Goal: Find specific page/section: Find specific page/section

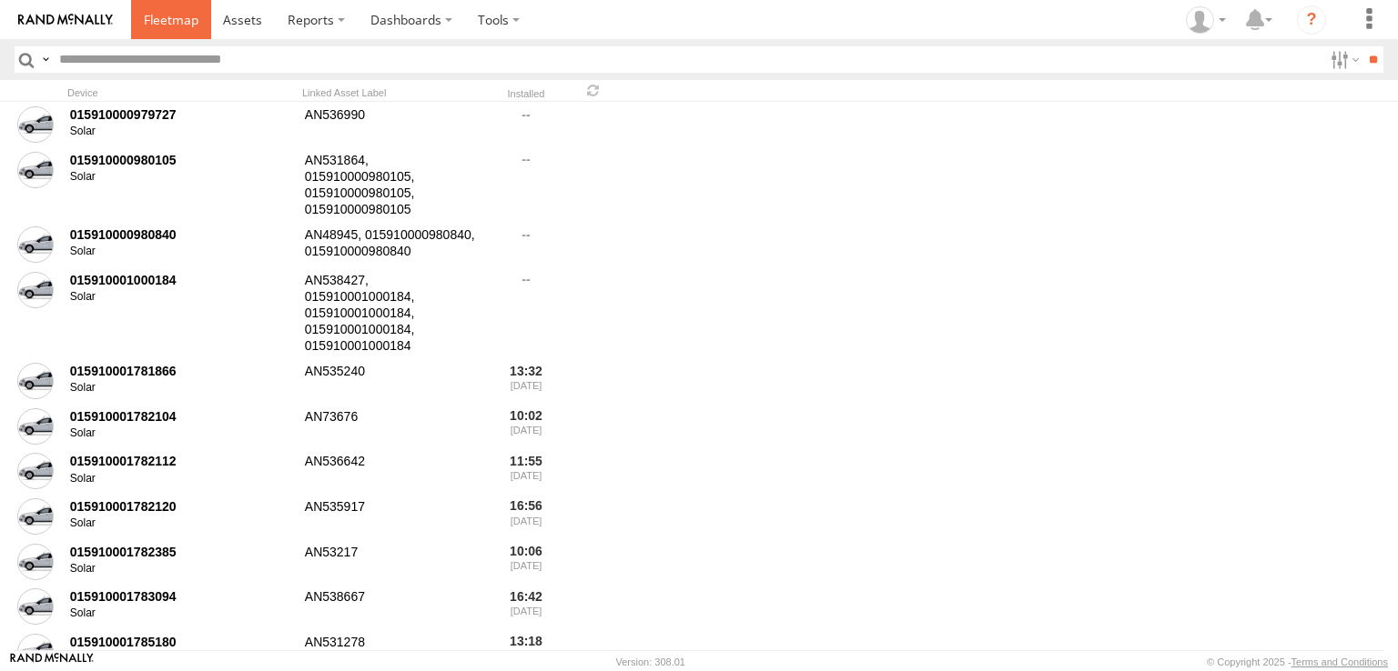
click at [149, 23] on span at bounding box center [171, 19] width 55 height 17
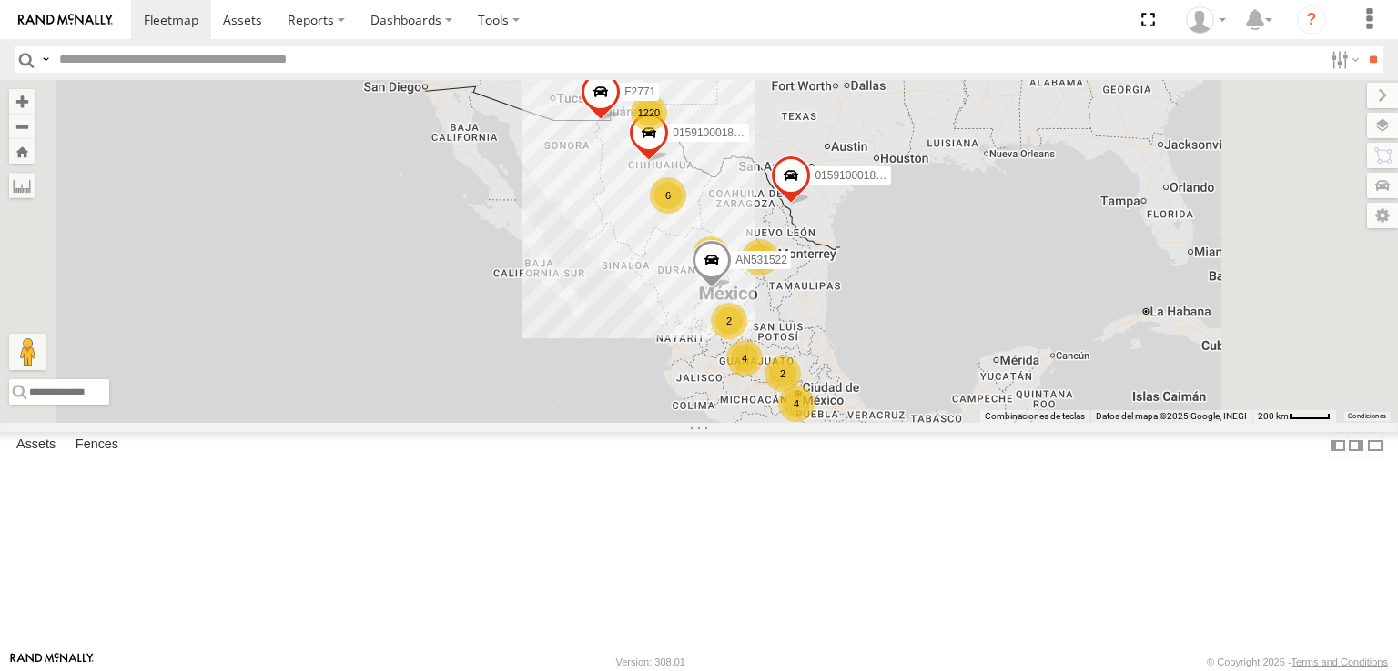
click at [115, 67] on input "text" at bounding box center [687, 59] width 1270 height 26
drag, startPoint x: 911, startPoint y: 233, endPoint x: 1316, endPoint y: 0, distance: 467.1
click at [944, 220] on div "1220 8 40 4 4 6 2 2 015910001845018 015910001811580 F2771 AN531522" at bounding box center [699, 251] width 1398 height 343
